Goal: Task Accomplishment & Management: Manage account settings

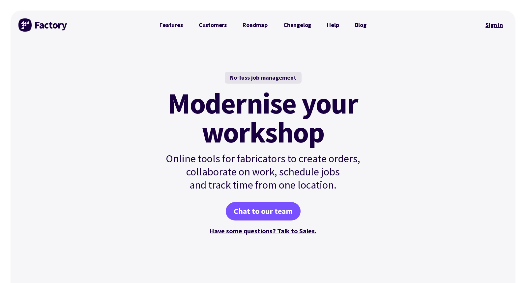
click at [492, 26] on link "Sign in" at bounding box center [494, 24] width 27 height 15
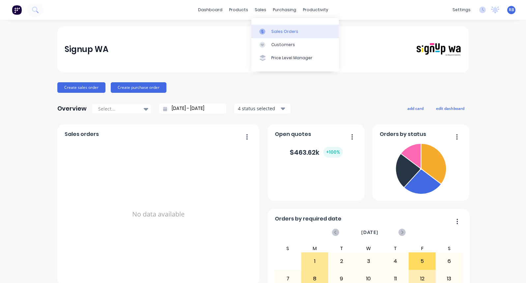
click at [278, 34] on div "Sales Orders" at bounding box center [284, 32] width 27 height 6
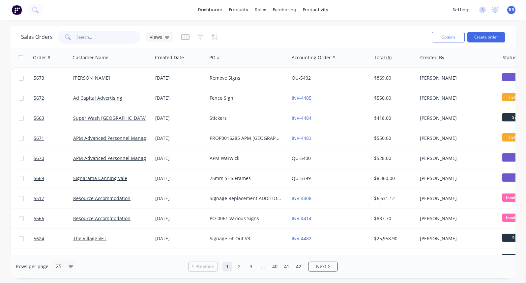
click at [89, 41] on input "text" at bounding box center [108, 37] width 64 height 13
type input "resource"
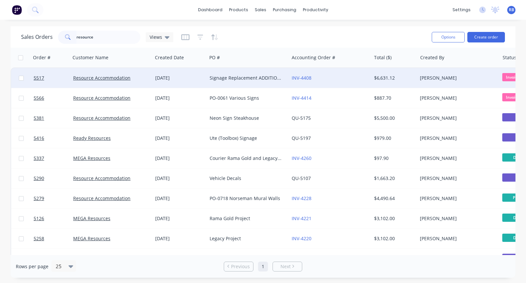
click at [236, 80] on div "Signage Replacement ADDITIONALS PO: 0765" at bounding box center [245, 78] width 73 height 7
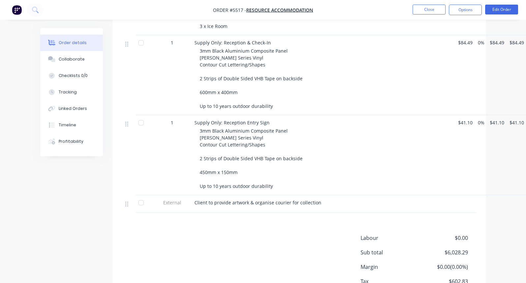
scroll to position [587, 0]
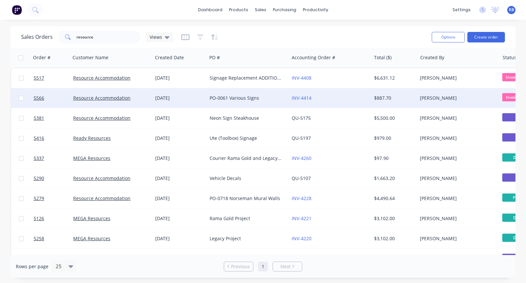
click at [215, 95] on div "PO-0061 Various Signs" at bounding box center [245, 98] width 73 height 7
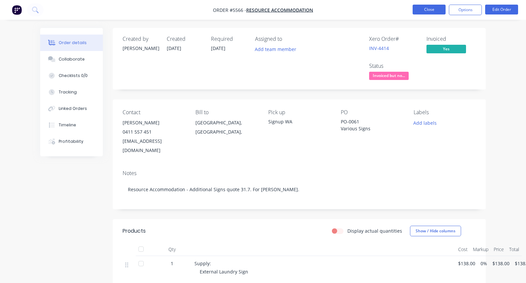
click at [427, 11] on button "Close" at bounding box center [428, 10] width 33 height 10
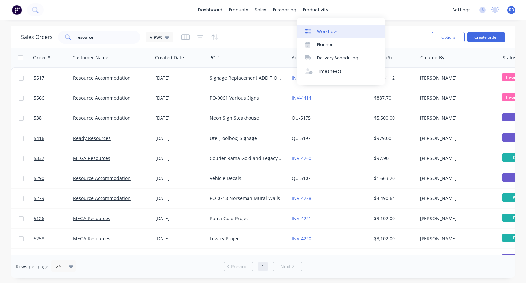
click at [319, 29] on div "Workflow" at bounding box center [327, 32] width 20 height 6
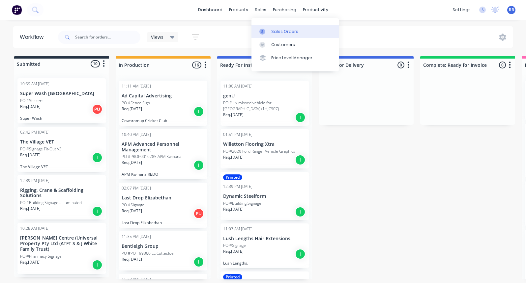
click at [282, 34] on div "Sales Orders" at bounding box center [284, 32] width 27 height 6
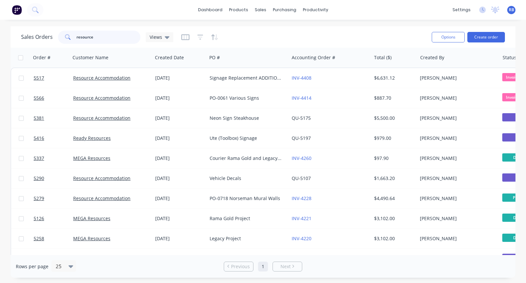
click at [97, 42] on input "resource" at bounding box center [108, 37] width 64 height 13
drag, startPoint x: 111, startPoint y: 37, endPoint x: 12, endPoint y: 37, distance: 99.1
click at [12, 37] on div "Sales Orders resource Views Options Create order" at bounding box center [263, 36] width 505 height 21
type input "golf box"
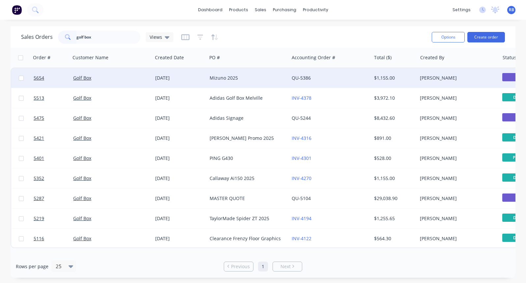
click at [119, 73] on div "Golf Box" at bounding box center [111, 78] width 82 height 20
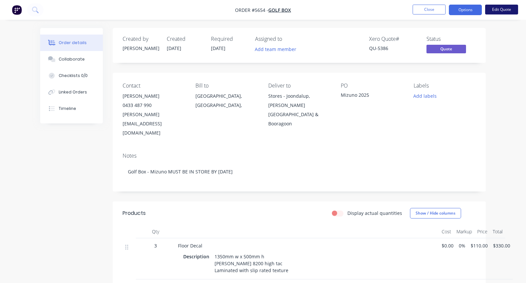
click at [502, 9] on button "Edit Quote" at bounding box center [501, 10] width 33 height 10
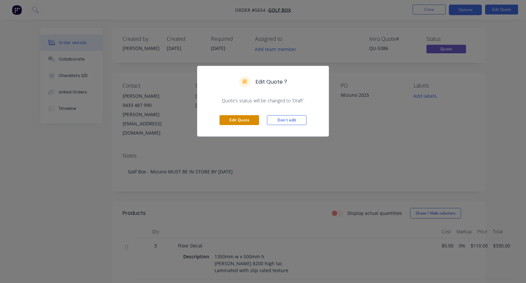
click at [233, 118] on button "Edit Quote" at bounding box center [239, 120] width 40 height 10
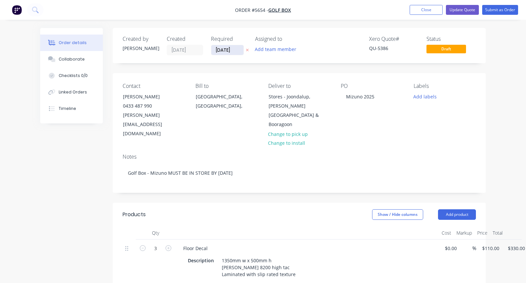
click at [223, 48] on input "[DATE]" at bounding box center [227, 50] width 32 height 10
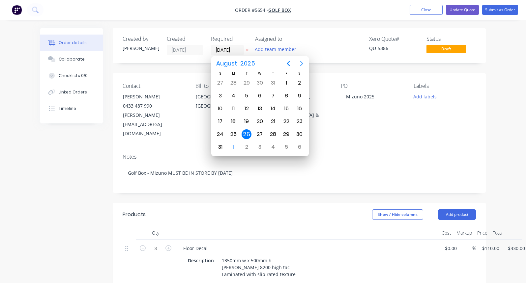
click at [302, 64] on icon "Next page" at bounding box center [301, 63] width 3 height 5
click at [260, 95] on div "10" at bounding box center [260, 96] width 10 height 10
type input "[DATE]"
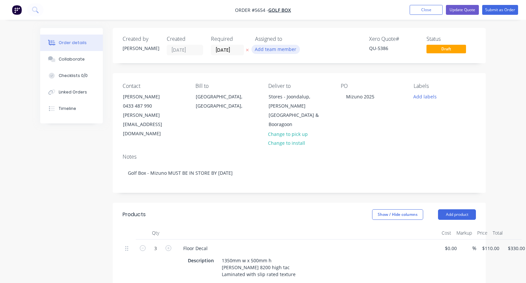
click at [273, 48] on button "Add team member" at bounding box center [275, 49] width 48 height 9
type input "[PERSON_NAME]"
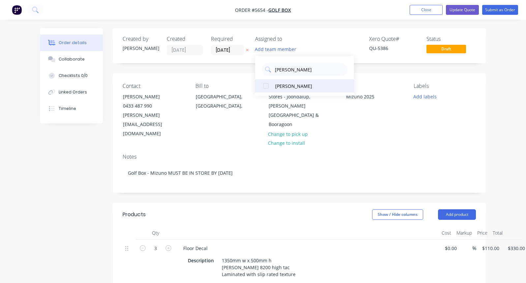
drag, startPoint x: 303, startPoint y: 67, endPoint x: 266, endPoint y: 86, distance: 41.8
click at [266, 86] on div at bounding box center [265, 85] width 13 height 13
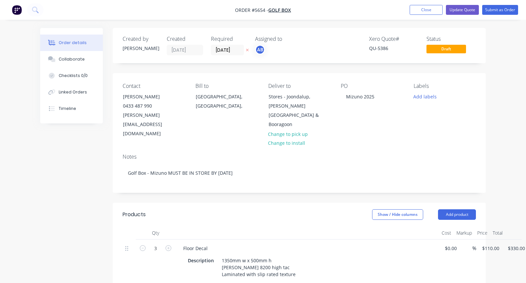
click at [325, 39] on div "Xero Quote # QU-5386 Status Draft" at bounding box center [398, 45] width 155 height 19
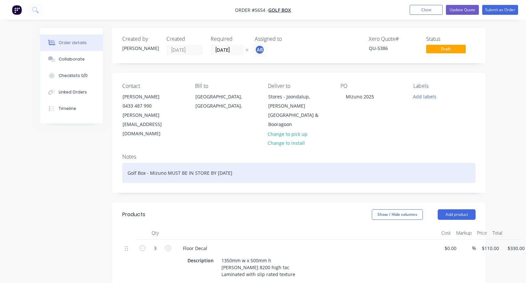
scroll to position [0, 0]
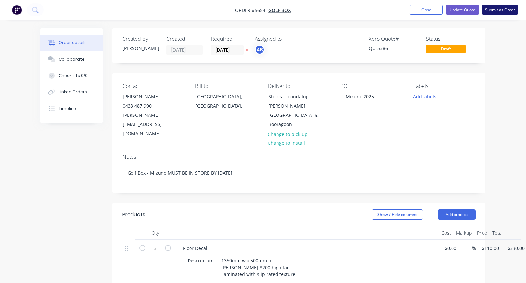
click at [500, 11] on button "Submit as Order" at bounding box center [500, 10] width 36 height 10
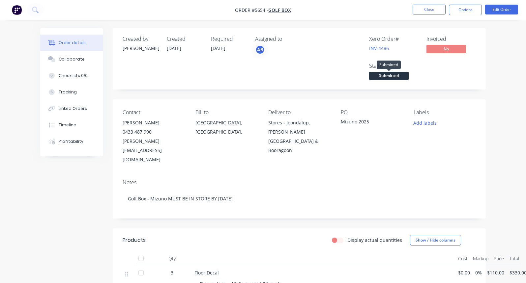
click at [377, 76] on span "Submitted" at bounding box center [389, 76] width 40 height 8
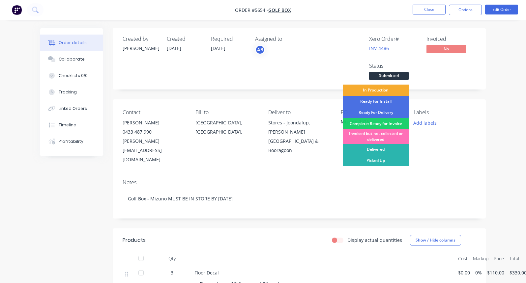
click at [373, 89] on div "In Production" at bounding box center [376, 90] width 66 height 11
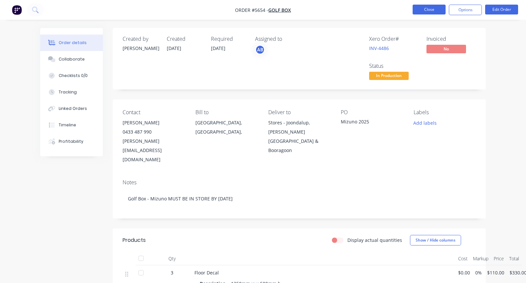
click at [426, 13] on button "Close" at bounding box center [428, 10] width 33 height 10
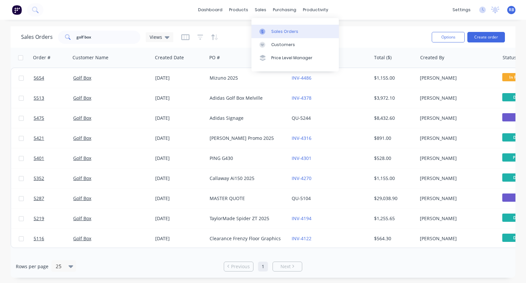
click at [275, 27] on link "Sales Orders" at bounding box center [294, 31] width 87 height 13
click at [488, 33] on button "Create order" at bounding box center [486, 37] width 38 height 11
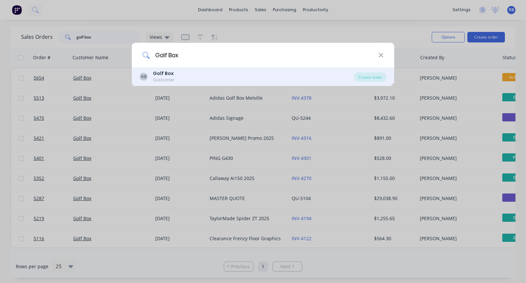
type input "Golf Box"
click at [157, 75] on b "Golf Box" at bounding box center [163, 73] width 21 height 7
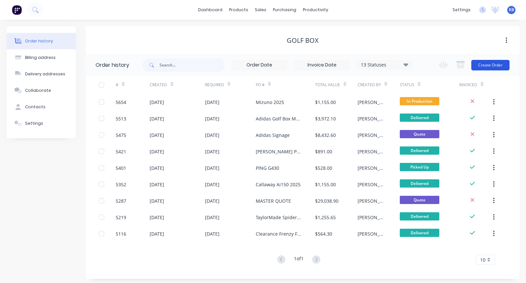
click at [485, 66] on button "Create Order" at bounding box center [490, 65] width 38 height 11
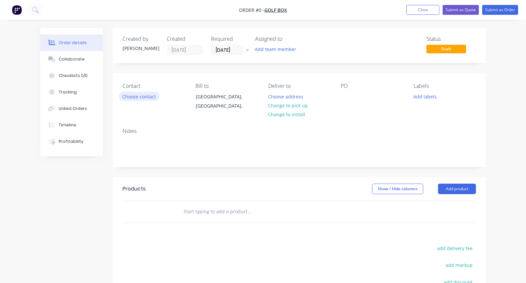
click at [133, 95] on button "Choose contact" at bounding box center [139, 96] width 41 height 9
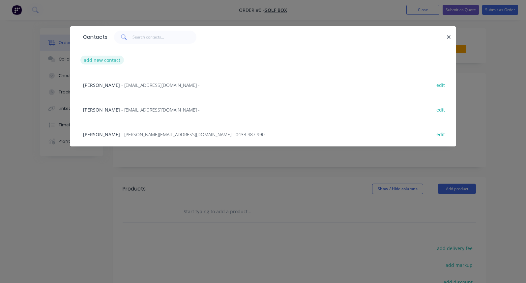
click at [98, 63] on button "add new contact" at bounding box center [101, 60] width 43 height 9
select select "AU"
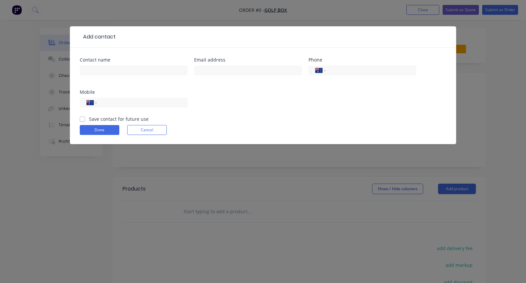
click at [97, 65] on div at bounding box center [134, 73] width 108 height 19
type input "[PERSON_NAME]"
click at [89, 118] on label "Save contact for future use" at bounding box center [119, 119] width 60 height 7
click at [81, 118] on input "Save contact for future use" at bounding box center [82, 119] width 5 height 6
checkbox input "true"
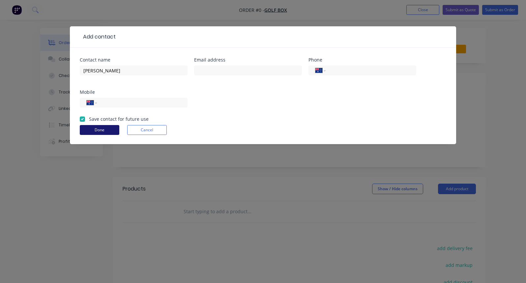
click at [88, 129] on button "Done" at bounding box center [100, 130] width 40 height 10
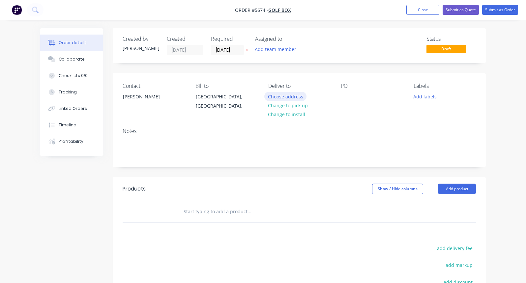
click at [280, 98] on button "Choose address" at bounding box center [285, 96] width 42 height 9
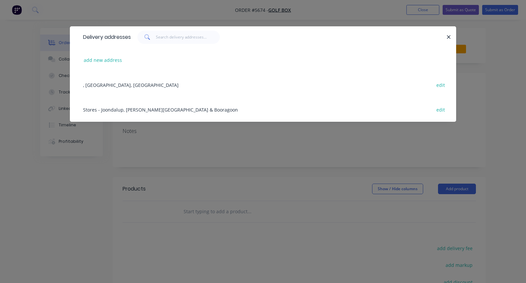
click at [97, 108] on div "Stores - Joondalup, [PERSON_NAME][GEOGRAPHIC_DATA] & Booragoon edit" at bounding box center [263, 109] width 366 height 25
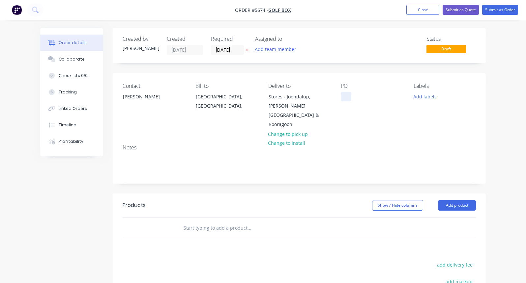
click at [345, 96] on div at bounding box center [346, 97] width 11 height 10
paste div
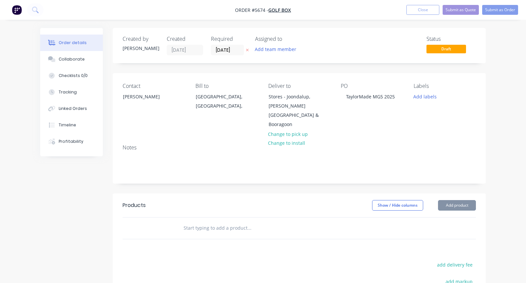
click at [207, 222] on input "text" at bounding box center [249, 228] width 132 height 13
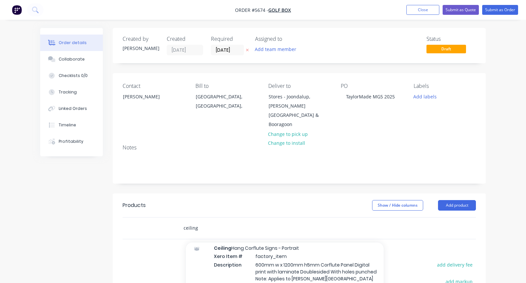
scroll to position [35, 0]
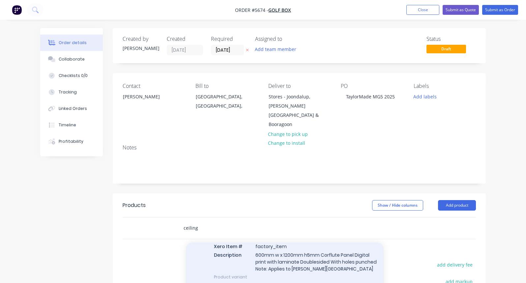
type input "ceiling"
click at [288, 241] on div "Ceiling Hang Corflute Signs - Portrait Xero Item # factory_item Description 600…" at bounding box center [285, 258] width 198 height 58
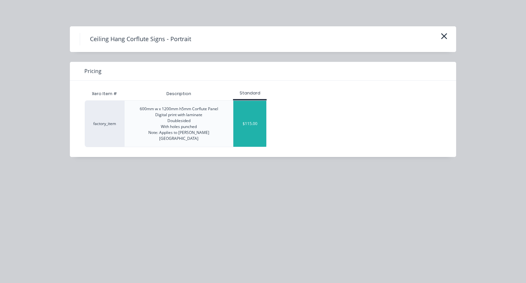
click at [249, 118] on div "$115.00" at bounding box center [249, 124] width 33 height 46
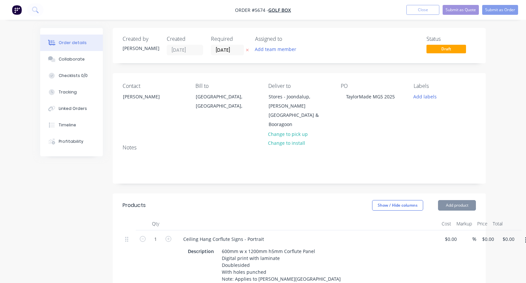
type input "$115.00"
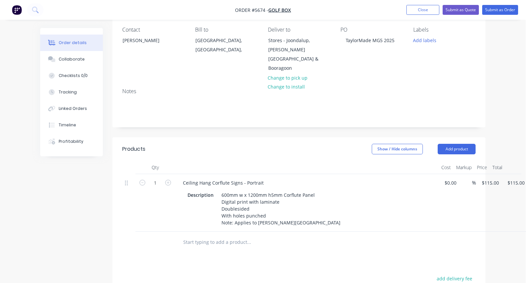
scroll to position [66, 0]
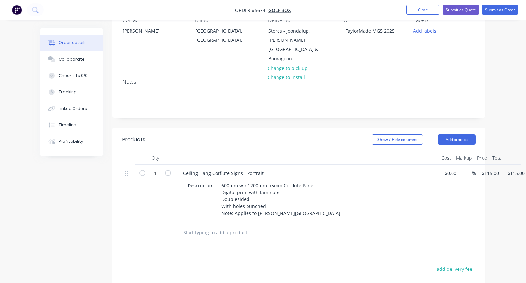
click at [205, 226] on input "text" at bounding box center [249, 232] width 132 height 13
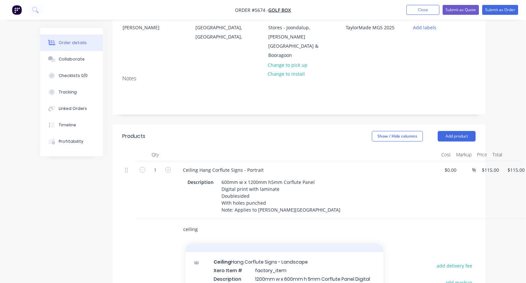
scroll to position [72, 0]
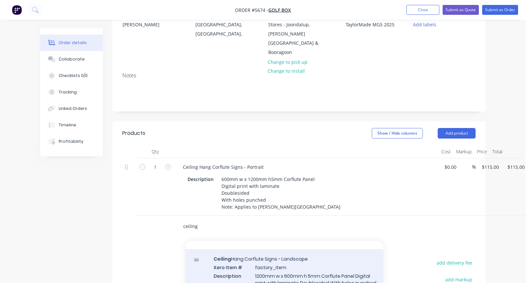
type input "ceiling"
click at [274, 254] on div "Ceiling Hang Corflute Signs - Landscape Xero Item # factory_item Description 12…" at bounding box center [284, 278] width 198 height 58
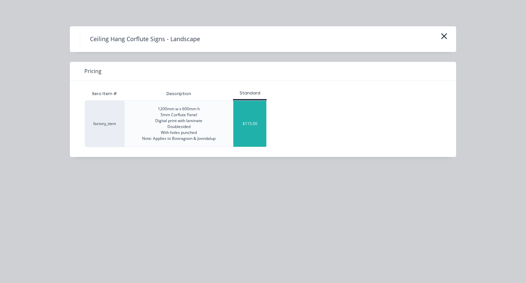
click at [236, 120] on div "$115.00" at bounding box center [249, 124] width 33 height 46
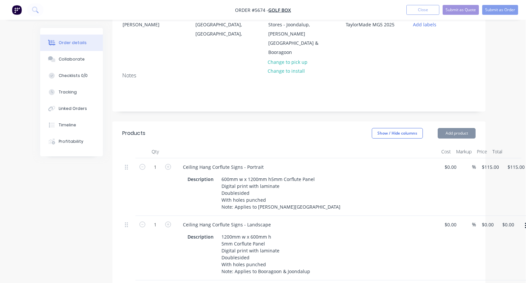
type input "$115.00"
click at [169, 222] on icon "button" at bounding box center [168, 225] width 6 height 6
type input "2"
type input "$230.00"
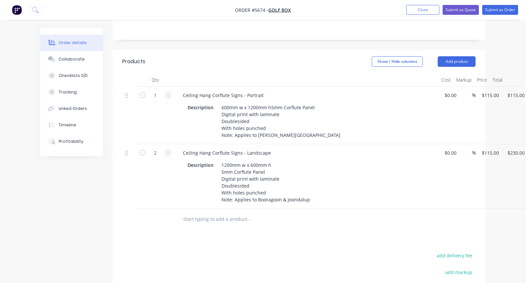
scroll to position [150, 0]
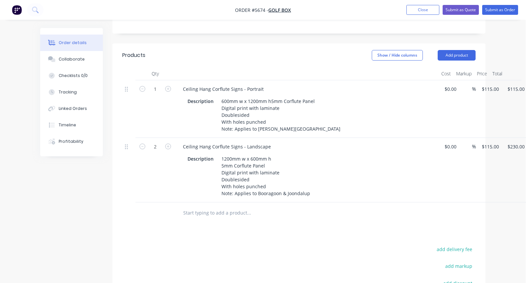
click at [189, 207] on input "text" at bounding box center [249, 213] width 132 height 13
type input "g"
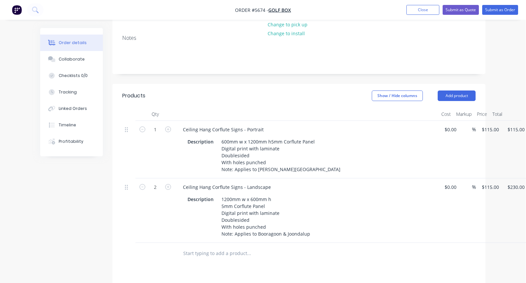
scroll to position [115, 0]
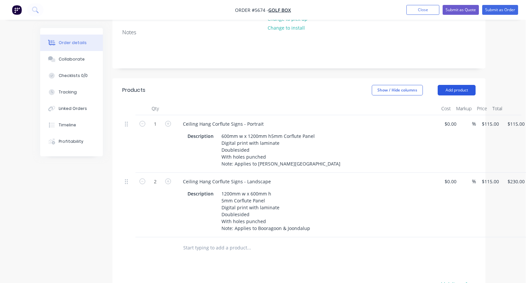
click at [460, 85] on button "Add product" at bounding box center [456, 90] width 38 height 11
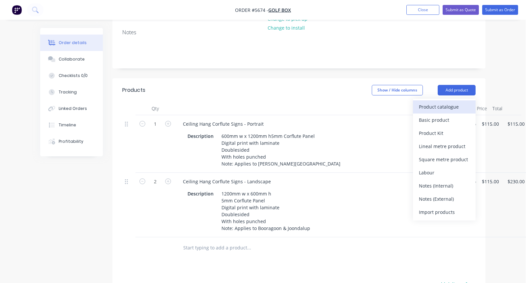
click at [429, 102] on div "Product catalogue" at bounding box center [444, 107] width 51 height 10
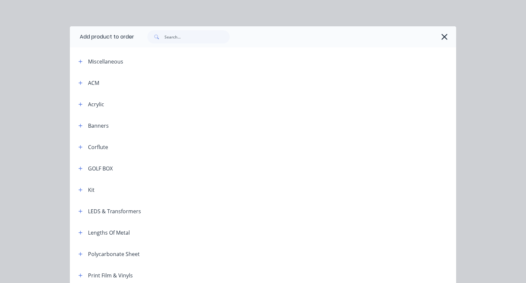
scroll to position [13, 0]
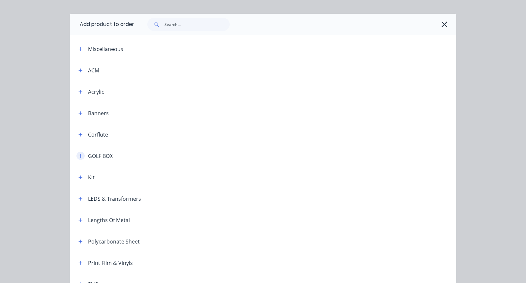
click at [80, 158] on button "button" at bounding box center [80, 156] width 8 height 8
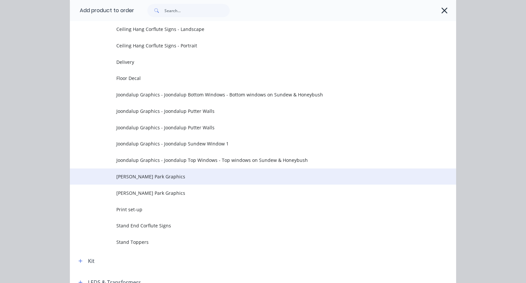
scroll to position [208, 0]
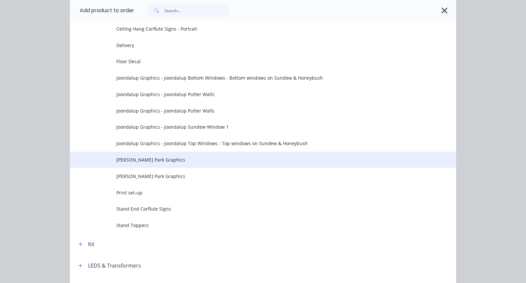
click at [148, 164] on td "[PERSON_NAME] Park Graphics" at bounding box center [286, 160] width 340 height 16
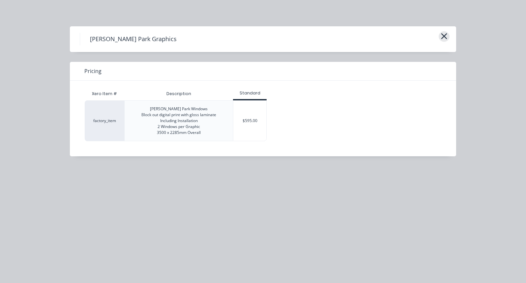
click at [442, 37] on icon "button" at bounding box center [443, 36] width 7 height 9
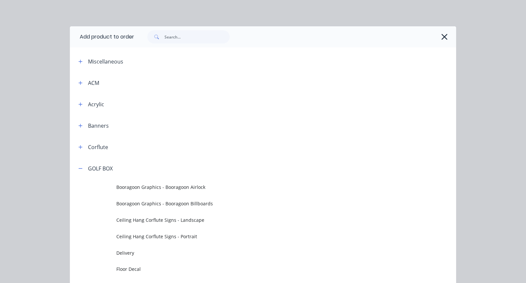
scroll to position [158, 0]
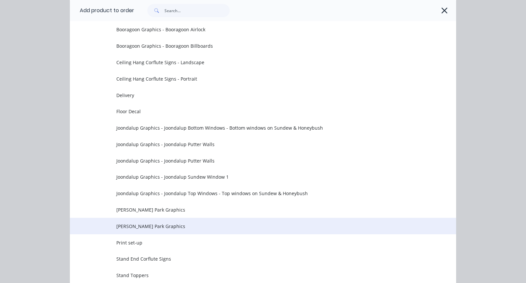
click at [153, 224] on span "[PERSON_NAME] Park Graphics" at bounding box center [252, 226] width 272 height 7
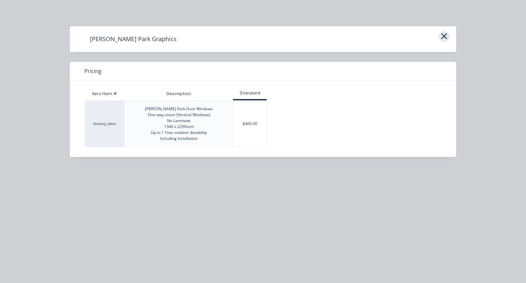
click at [443, 35] on icon "button" at bounding box center [443, 36] width 7 height 9
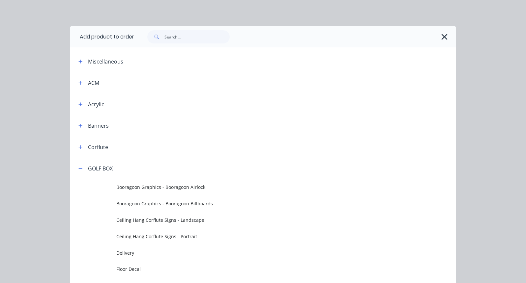
scroll to position [158, 0]
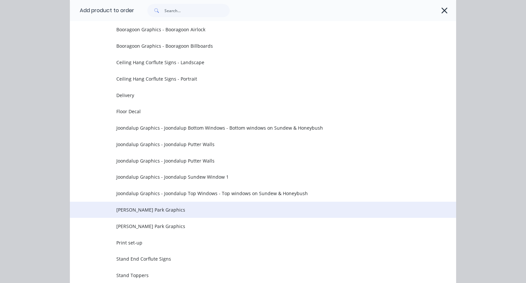
click at [155, 209] on span "[PERSON_NAME] Park Graphics" at bounding box center [252, 210] width 272 height 7
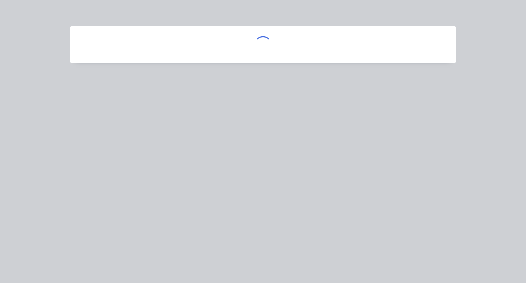
scroll to position [0, 0]
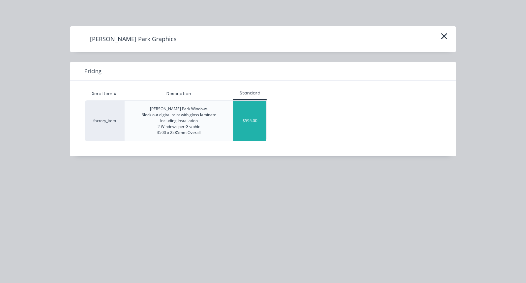
click at [244, 116] on div "$595.00" at bounding box center [249, 121] width 33 height 40
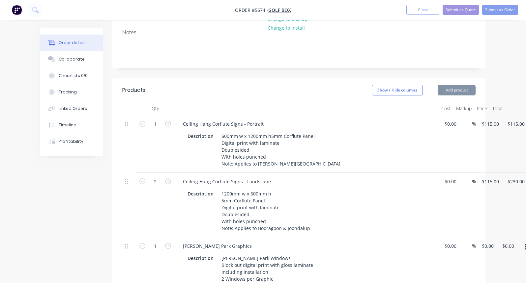
type input "$595.00"
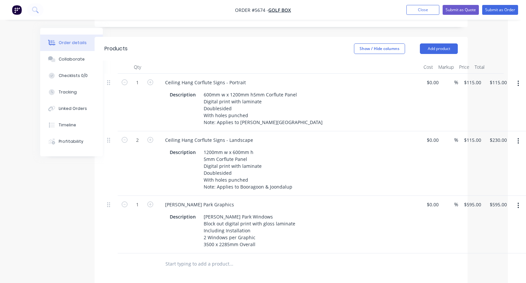
scroll to position [151, 18]
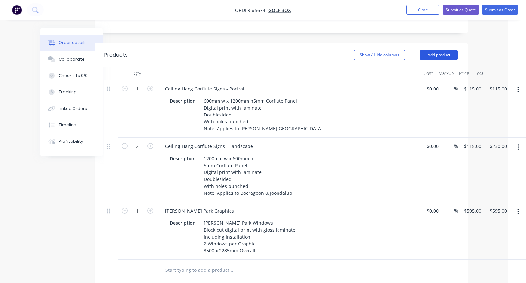
click at [437, 50] on button "Add product" at bounding box center [439, 55] width 38 height 11
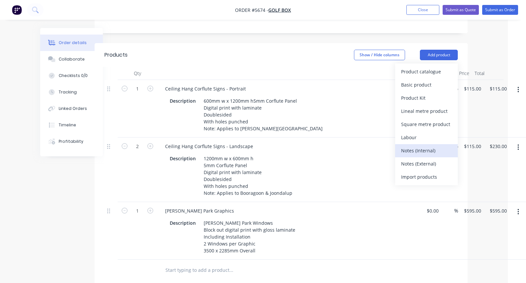
click at [417, 146] on div "Notes (Internal)" at bounding box center [426, 151] width 51 height 10
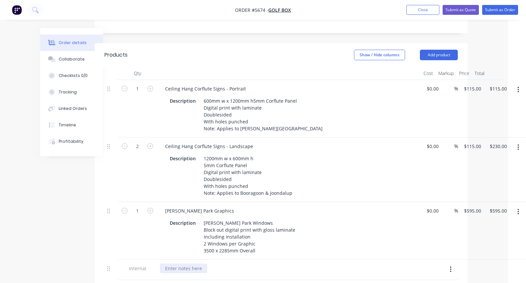
click at [172, 264] on div at bounding box center [183, 269] width 47 height 10
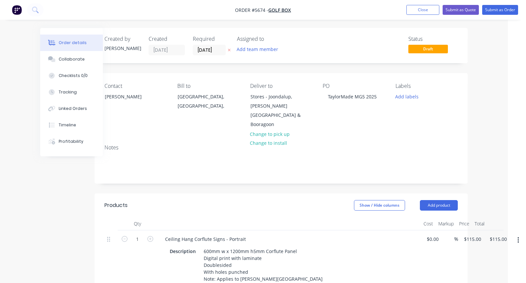
scroll to position [0, 18]
click at [459, 12] on button "Submit as Quote" at bounding box center [460, 10] width 36 height 10
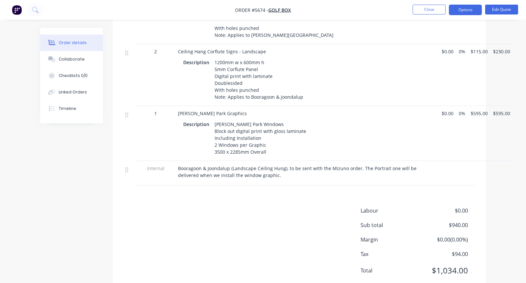
scroll to position [240, 0]
click at [504, 7] on button "Edit Quote" at bounding box center [501, 10] width 33 height 10
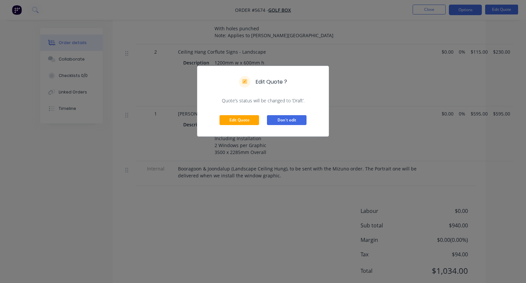
click at [292, 120] on button "Don't edit" at bounding box center [287, 120] width 40 height 10
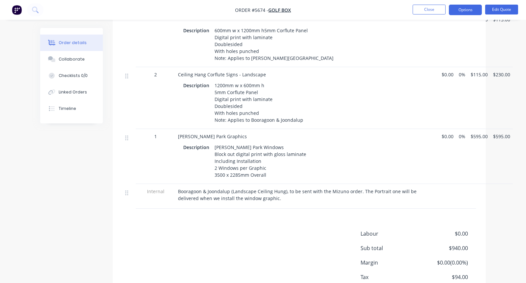
scroll to position [217, 0]
click at [463, 11] on button "Options" at bounding box center [465, 10] width 33 height 11
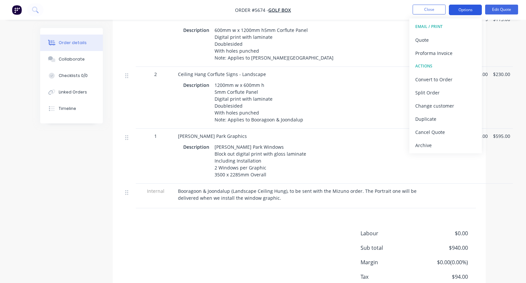
click at [467, 11] on button "Options" at bounding box center [465, 10] width 33 height 11
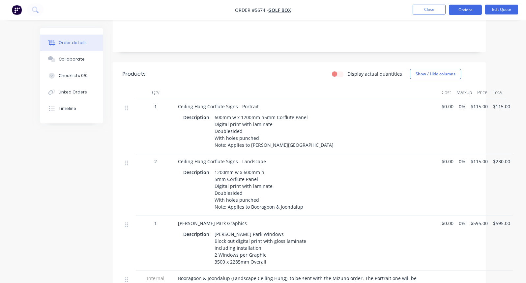
scroll to position [16, 0]
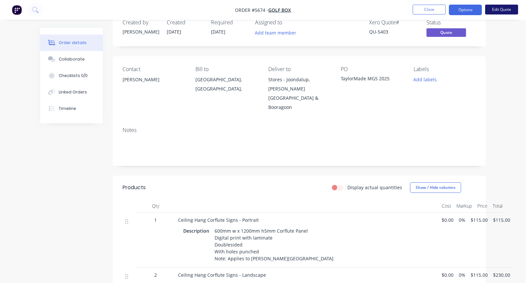
click at [497, 10] on button "Edit Quote" at bounding box center [501, 10] width 33 height 10
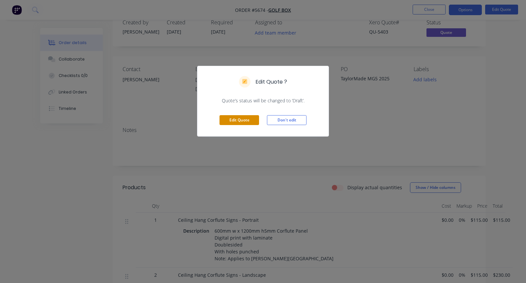
click at [230, 121] on button "Edit Quote" at bounding box center [239, 120] width 40 height 10
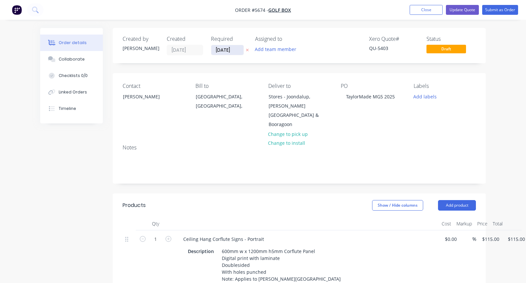
scroll to position [0, 0]
click at [224, 48] on input "[DATE]" at bounding box center [227, 50] width 32 height 10
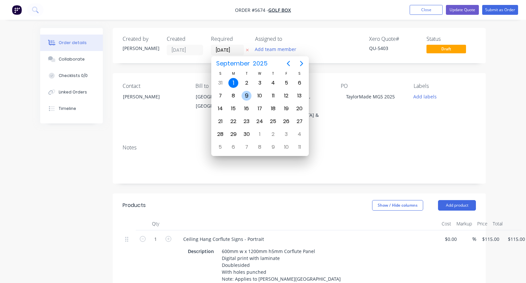
click at [247, 96] on div "9" at bounding box center [246, 96] width 10 height 10
type input "[DATE]"
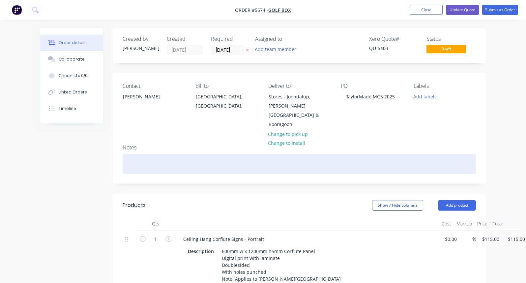
click at [151, 154] on div at bounding box center [299, 164] width 353 height 20
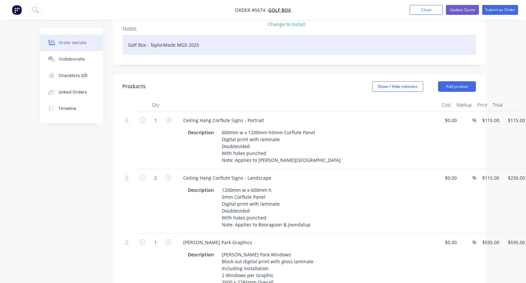
scroll to position [116, 0]
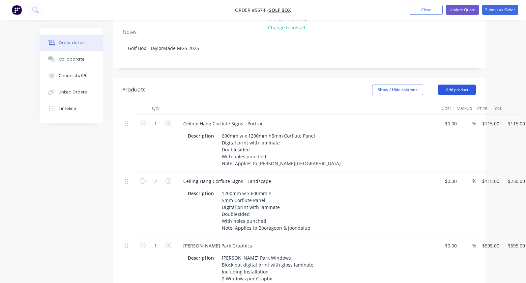
click at [449, 85] on button "Add product" at bounding box center [457, 90] width 38 height 11
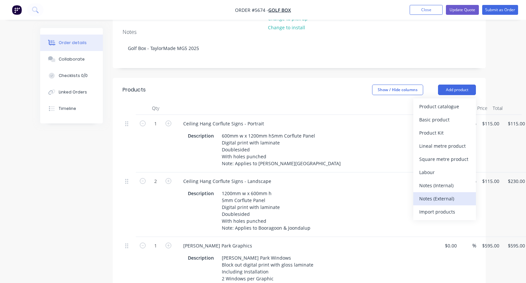
click at [434, 194] on div "Notes (External)" at bounding box center [444, 199] width 51 height 10
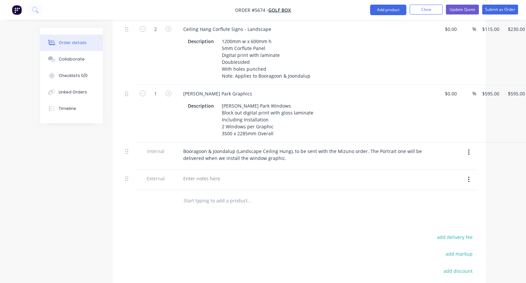
scroll to position [290, 0]
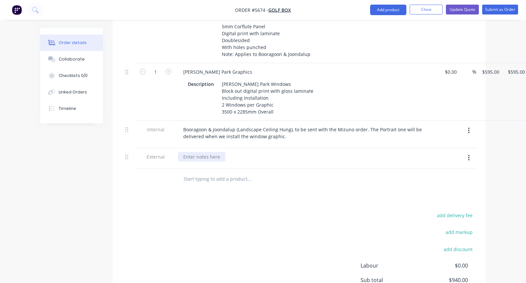
click at [191, 152] on div at bounding box center [201, 157] width 47 height 10
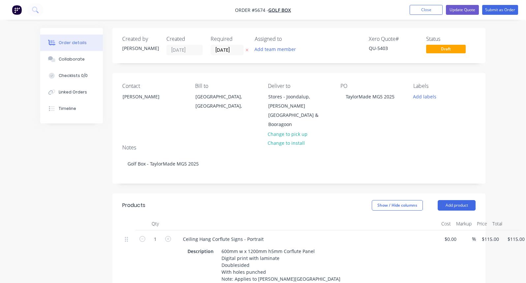
scroll to position [0, 0]
click at [464, 13] on button "Update Quote" at bounding box center [462, 10] width 33 height 10
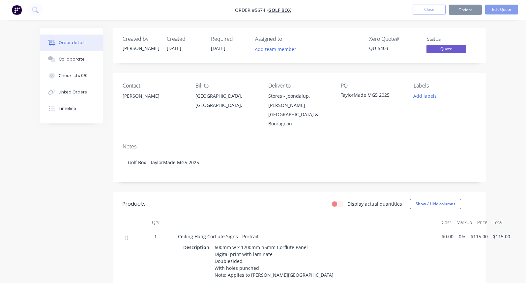
scroll to position [0, 0]
click at [426, 7] on button "Close" at bounding box center [428, 10] width 33 height 10
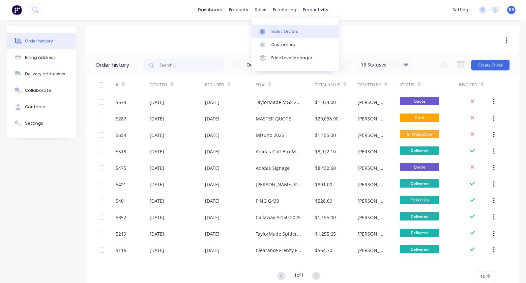
click at [273, 31] on div "Sales Orders" at bounding box center [284, 32] width 27 height 6
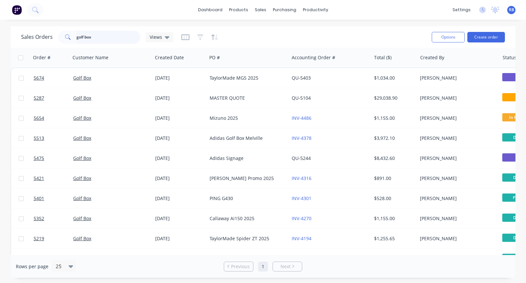
drag, startPoint x: 118, startPoint y: 36, endPoint x: 50, endPoint y: 36, distance: 67.8
click at [50, 36] on div "Sales Orders golf box Views" at bounding box center [97, 37] width 152 height 13
type input "[GEOGRAPHIC_DATA]"
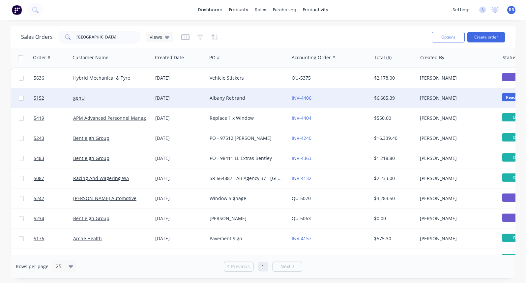
click at [259, 99] on div "Albany Rebrand" at bounding box center [245, 98] width 73 height 7
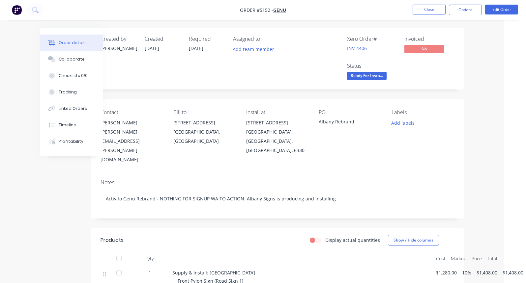
scroll to position [0, 22]
click at [458, 11] on button "Options" at bounding box center [465, 10] width 33 height 11
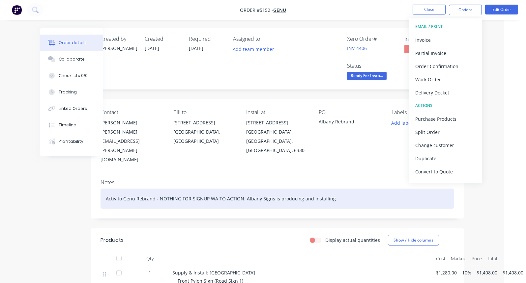
click at [206, 189] on div "Activ to Genu Rebrand - NOTHING FOR SIGNUP WA TO ACTION. Albany Signs is produc…" at bounding box center [276, 199] width 353 height 20
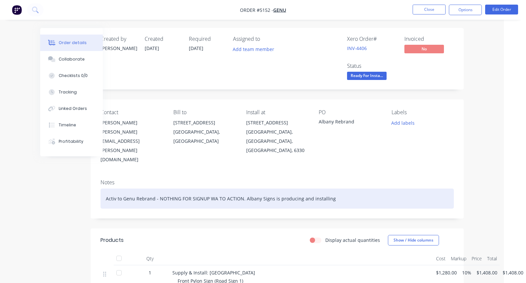
drag, startPoint x: 337, startPoint y: 179, endPoint x: 153, endPoint y: 180, distance: 183.8
click at [153, 189] on div "Activ to Genu Rebrand - NOTHING FOR SIGNUP WA TO ACTION. Albany Signs is produc…" at bounding box center [276, 199] width 353 height 20
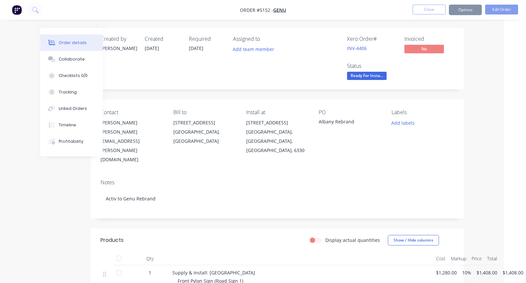
click at [467, 7] on button "Options" at bounding box center [465, 10] width 33 height 11
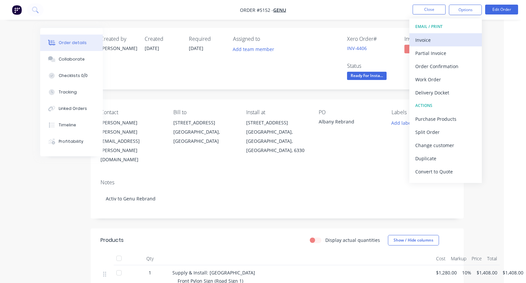
click at [429, 39] on div "Invoice" at bounding box center [445, 40] width 61 height 10
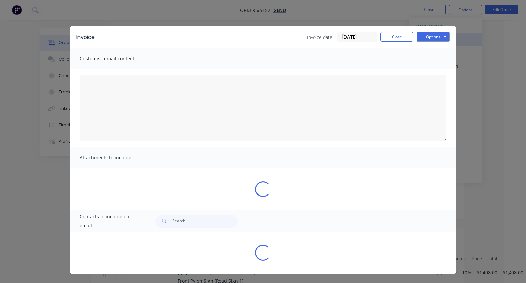
type textarea "A PDF copy of the order has been attached to this email. To view your order onl…"
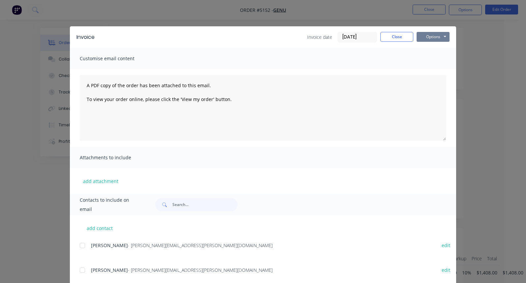
click at [426, 36] on button "Options" at bounding box center [432, 37] width 33 height 10
click at [428, 60] on button "Print" at bounding box center [437, 59] width 42 height 11
click at [388, 37] on button "Close" at bounding box center [396, 37] width 33 height 10
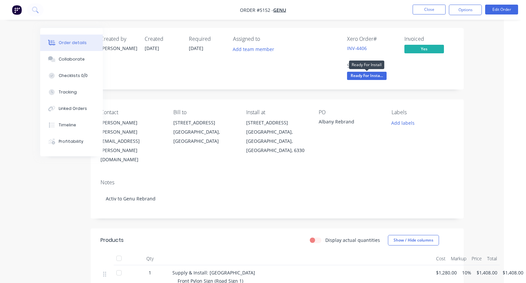
click at [361, 75] on span "Ready For Insta..." at bounding box center [367, 76] width 40 height 8
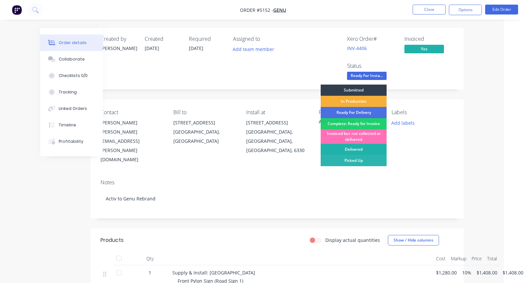
click at [351, 149] on div "Delivered" at bounding box center [353, 149] width 66 height 11
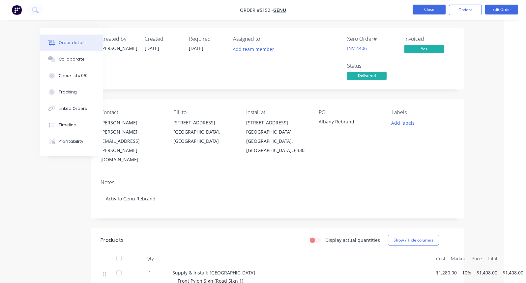
click at [425, 9] on button "Close" at bounding box center [428, 10] width 33 height 10
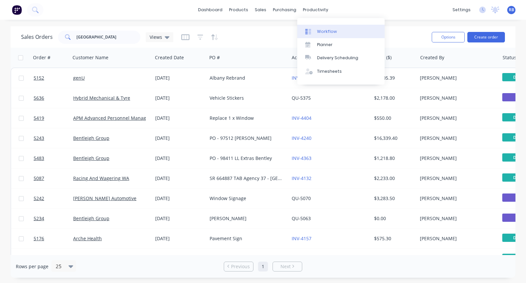
click at [324, 34] on link "Workflow" at bounding box center [340, 31] width 87 height 13
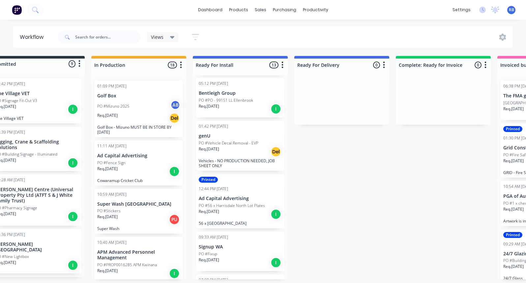
scroll to position [249, 0]
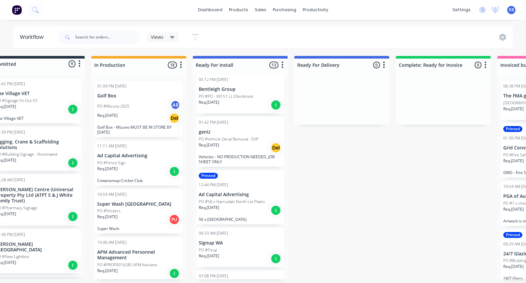
click at [243, 153] on div "01:42 PM [DATE] genU PO #Vehicle Decal Removal - EVP Req. [DATE] Del Vehicles -…" at bounding box center [240, 142] width 88 height 50
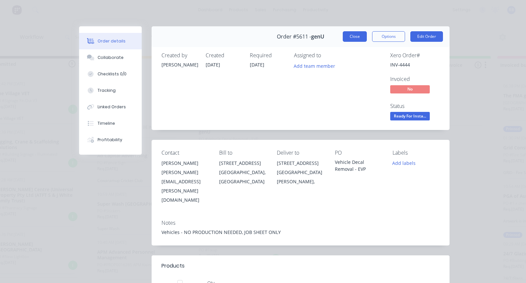
scroll to position [0, 0]
click at [354, 37] on button "Close" at bounding box center [355, 36] width 24 height 11
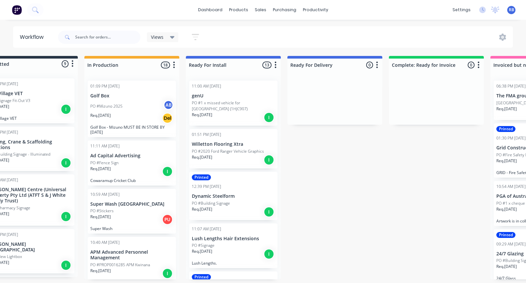
click at [217, 104] on p "PO #1 x missed vehicle for [GEOGRAPHIC_DATA] (1HJC907)" at bounding box center [233, 106] width 83 height 12
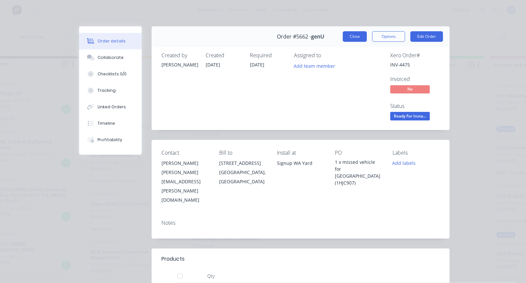
click at [353, 36] on button "Close" at bounding box center [355, 36] width 24 height 11
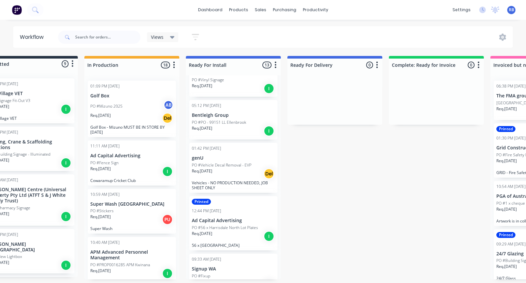
scroll to position [225, 0]
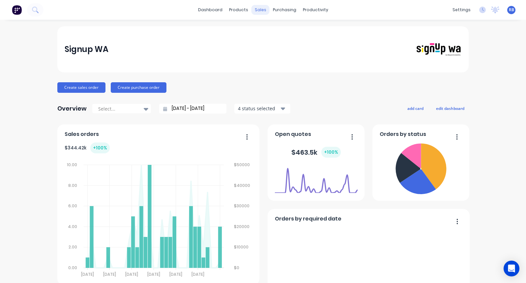
click at [260, 11] on div "sales" at bounding box center [260, 10] width 18 height 10
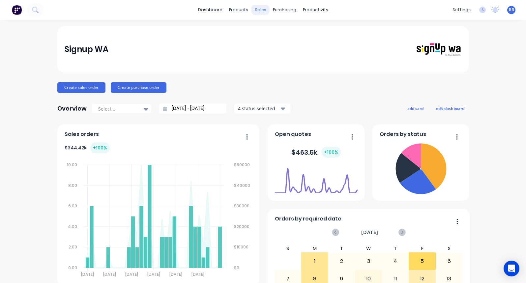
click at [259, 11] on div "sales" at bounding box center [260, 10] width 18 height 10
click at [280, 33] on div "Sales Orders" at bounding box center [284, 32] width 27 height 6
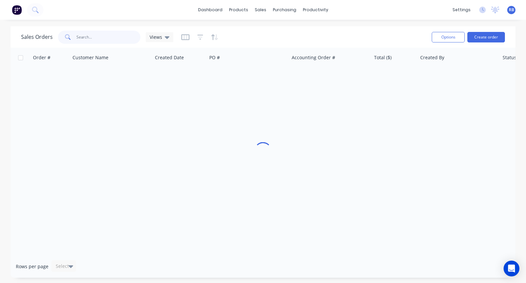
click at [86, 40] on input "text" at bounding box center [108, 37] width 64 height 13
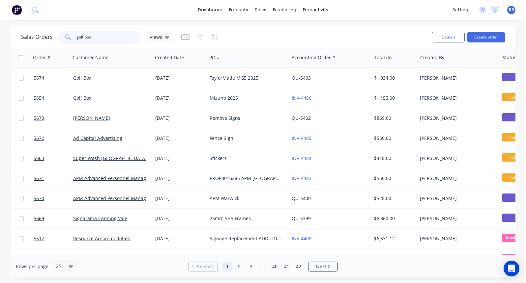
type input "golf box"
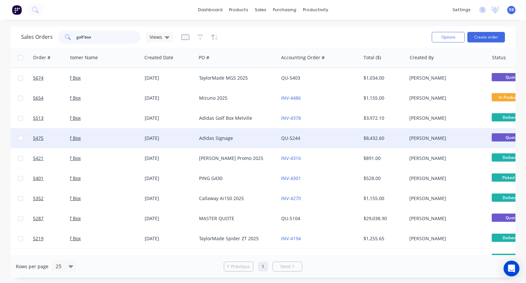
scroll to position [0, 19]
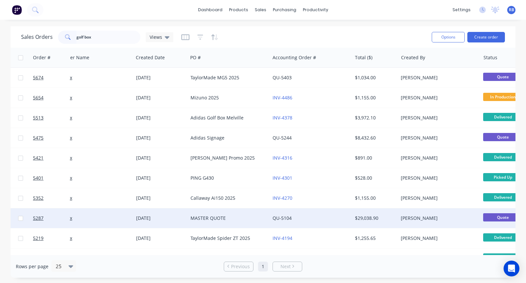
click at [325, 221] on div "QU-5104" at bounding box center [308, 218] width 73 height 7
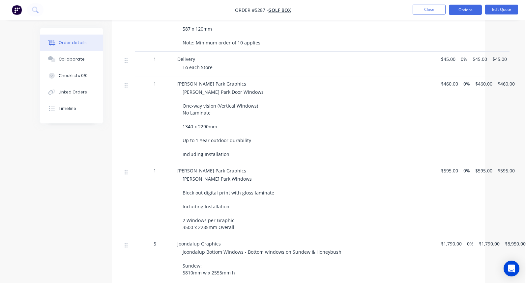
scroll to position [451, 1]
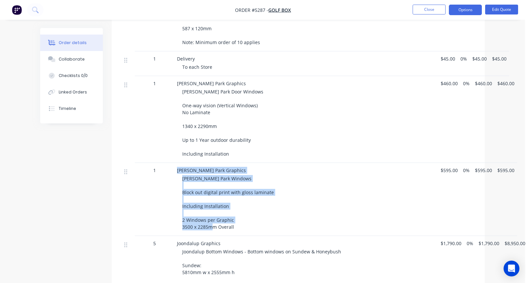
drag, startPoint x: 174, startPoint y: 216, endPoint x: 229, endPoint y: 221, distance: 54.9
click at [229, 221] on div "1 Osborne Park Graphics Osborne Park Windows Block out digital print with gloss…" at bounding box center [298, 199] width 353 height 73
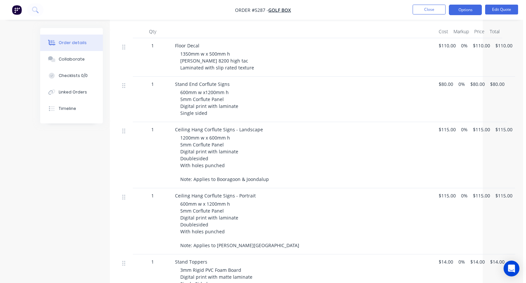
scroll to position [194, 3]
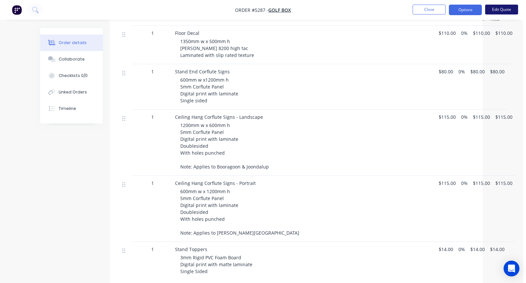
click at [500, 10] on button "Edit Quote" at bounding box center [501, 10] width 33 height 10
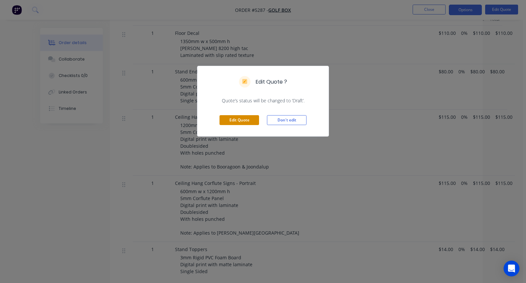
click at [244, 120] on button "Edit Quote" at bounding box center [239, 120] width 40 height 10
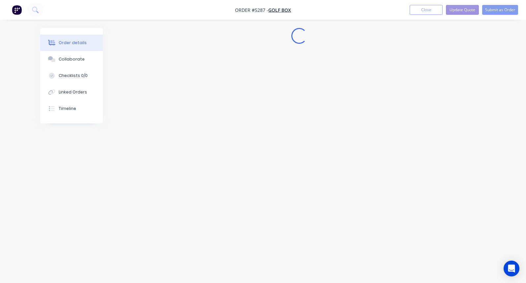
scroll to position [0, 0]
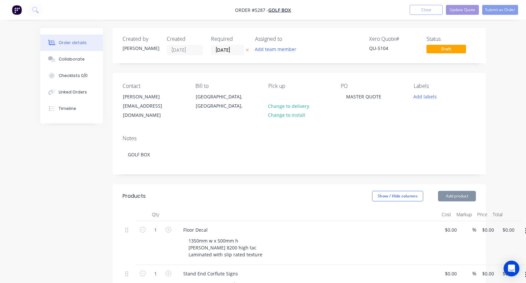
type input "$110.00"
type input "$80.00"
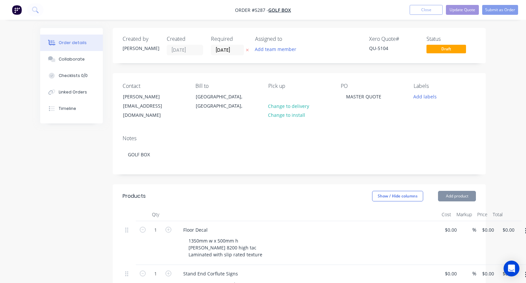
type input "$80.00"
type input "$115.00"
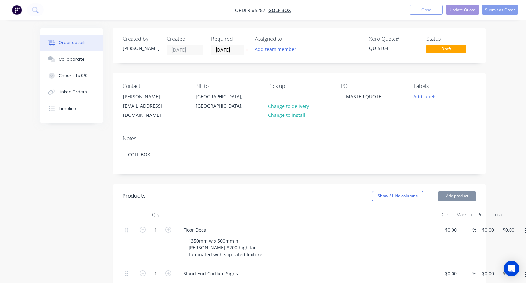
type input "$115.00"
type input "$14.00"
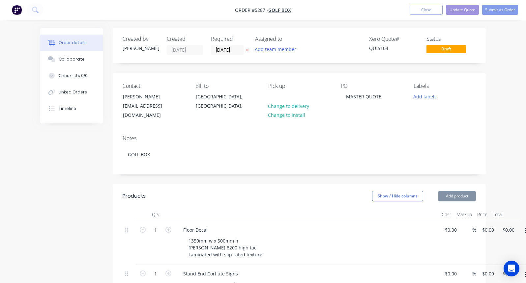
type input "$45.00"
type input "$460.00"
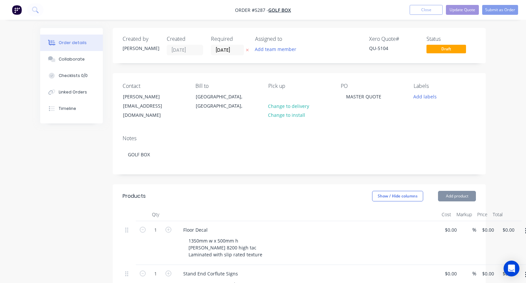
type input "$460.00"
type input "$595.00"
type input "$1,790.00"
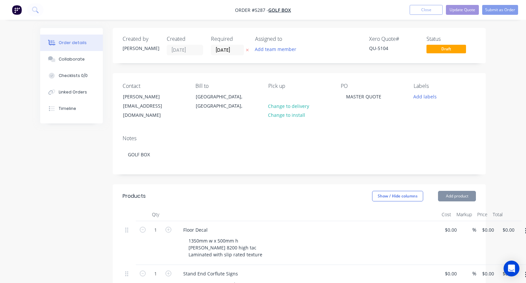
type input "$1,790.00"
type input "$8,950.00"
type input "$1,580.00"
type input "$7,900.00"
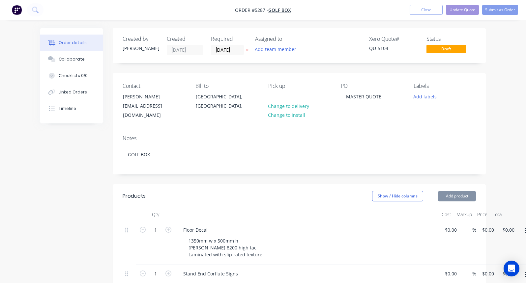
type input "$1,620.00"
type input "$1,590.00"
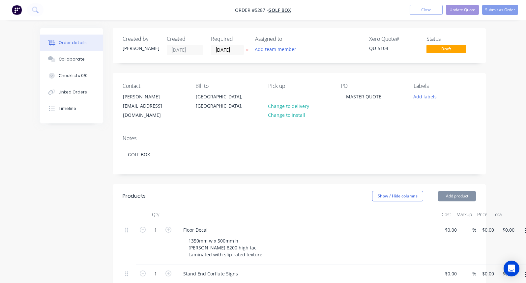
type input "$1,590.00"
type input "$2,700.00"
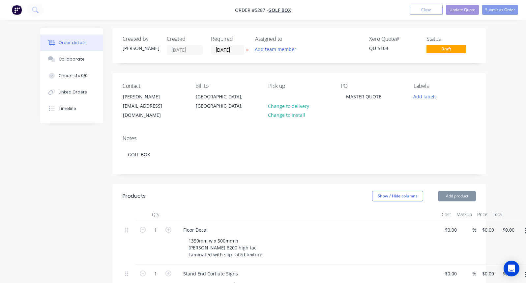
type input "$2,700.00"
type input "$420.00"
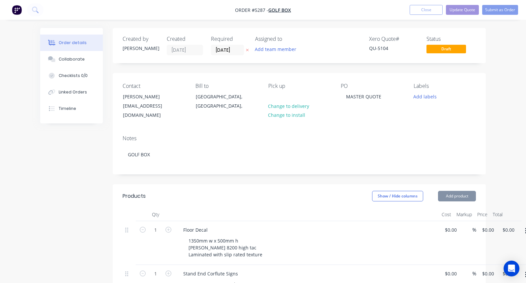
type input "$95.00"
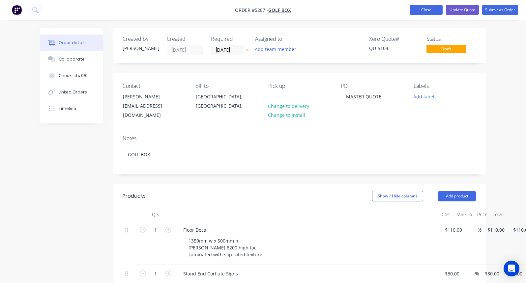
click at [421, 11] on button "Close" at bounding box center [425, 10] width 33 height 10
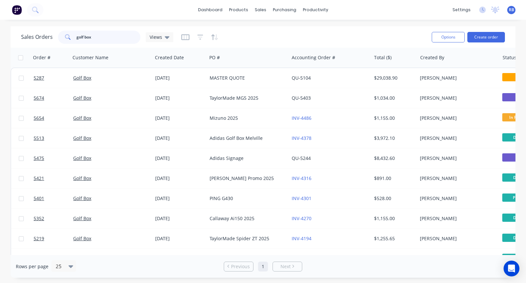
drag, startPoint x: 103, startPoint y: 39, endPoint x: 46, endPoint y: 35, distance: 57.4
click at [46, 35] on div "Sales Orders golf box Views" at bounding box center [97, 37] width 152 height 13
type input "print and"
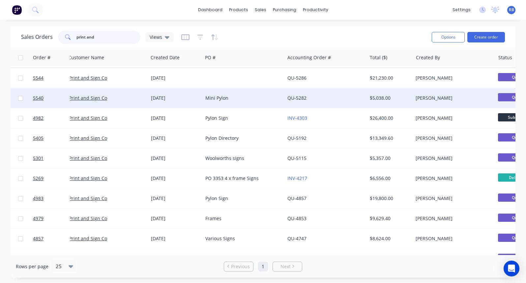
scroll to position [0, 3]
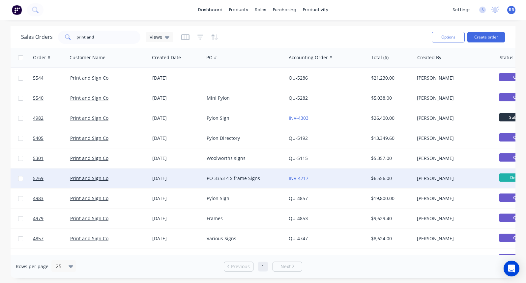
click at [126, 174] on div "Print and Sign Co" at bounding box center [109, 179] width 82 height 20
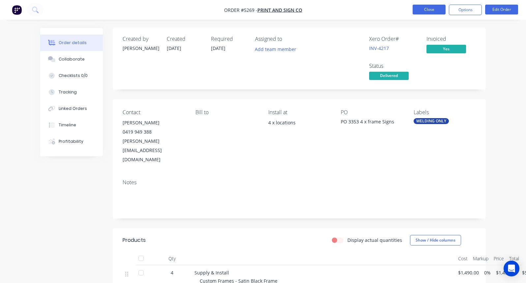
click at [426, 10] on button "Close" at bounding box center [428, 10] width 33 height 10
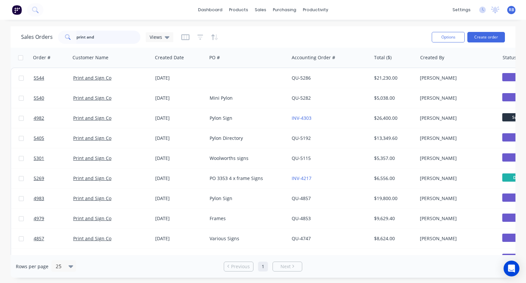
drag, startPoint x: 116, startPoint y: 40, endPoint x: 62, endPoint y: 40, distance: 53.7
click at [62, 40] on div "print and" at bounding box center [99, 37] width 82 height 13
type input "national"
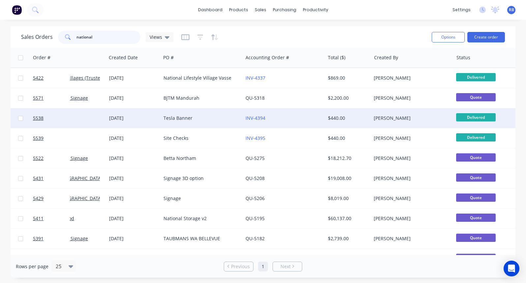
scroll to position [0, 52]
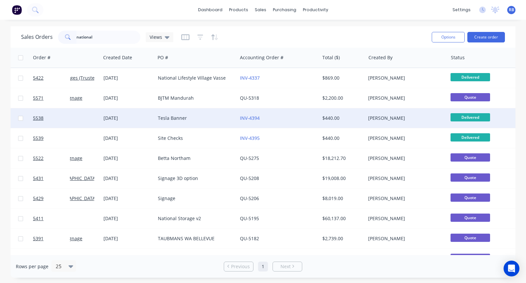
click at [207, 120] on div "Tesla Banner" at bounding box center [194, 118] width 73 height 7
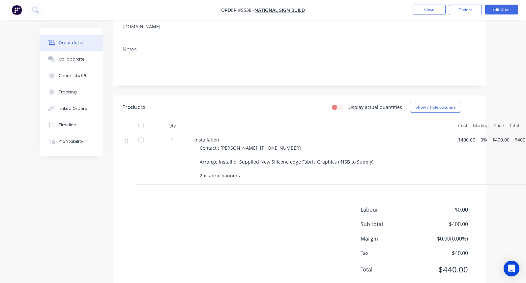
scroll to position [133, 0]
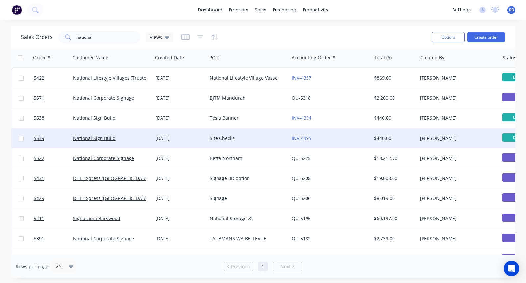
click at [237, 140] on div "Site Checks" at bounding box center [245, 138] width 73 height 7
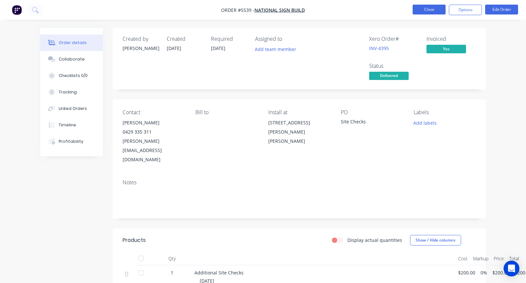
click at [427, 12] on button "Close" at bounding box center [428, 10] width 33 height 10
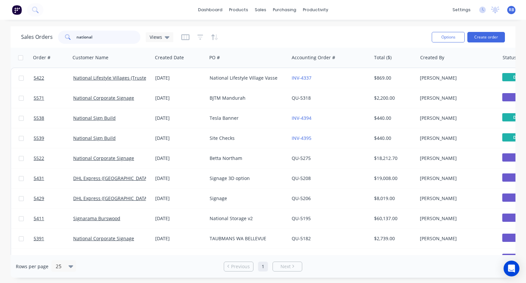
drag, startPoint x: 103, startPoint y: 38, endPoint x: 45, endPoint y: 38, distance: 57.6
click at [45, 38] on div "Sales Orders national Views" at bounding box center [97, 37] width 152 height 13
type input "5314"
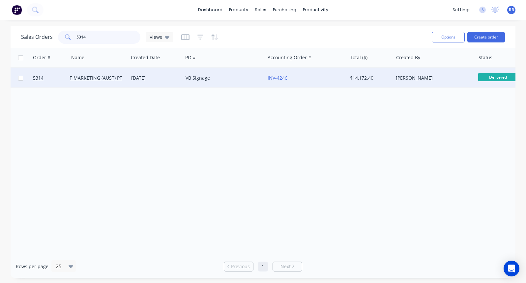
scroll to position [0, 29]
click at [214, 77] on div "VB Signage" at bounding box center [217, 78] width 73 height 7
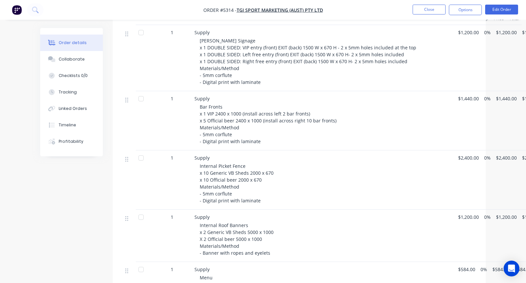
scroll to position [66, 0]
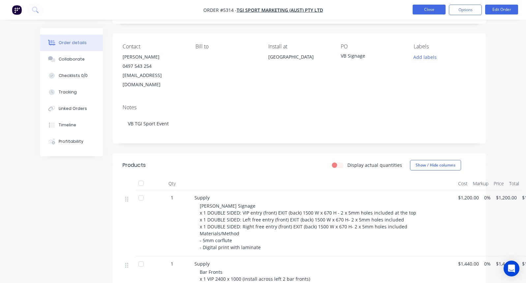
click at [425, 9] on button "Close" at bounding box center [428, 10] width 33 height 10
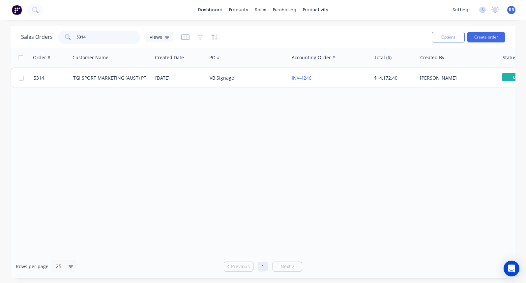
drag, startPoint x: 97, startPoint y: 36, endPoint x: 42, endPoint y: 36, distance: 54.3
click at [42, 36] on div "Sales Orders 5314 Views" at bounding box center [97, 37] width 152 height 13
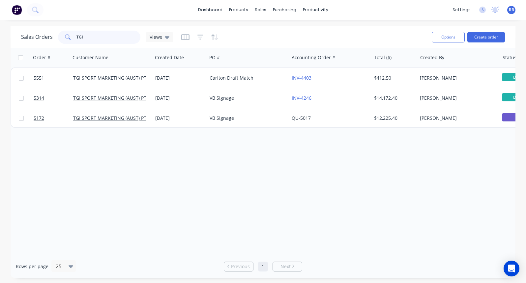
drag, startPoint x: 94, startPoint y: 40, endPoint x: 60, endPoint y: 40, distance: 33.6
click at [60, 40] on div "TGI" at bounding box center [99, 37] width 82 height 13
type input "T"
type input "church"
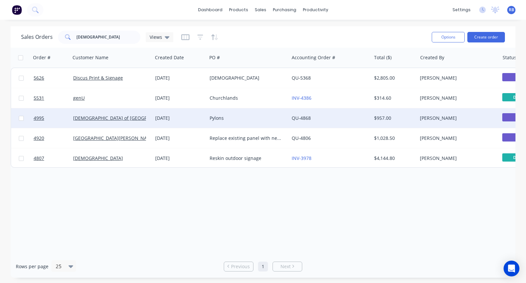
click at [253, 115] on div "Pylons" at bounding box center [248, 118] width 82 height 20
